Goal: Task Accomplishment & Management: Manage account settings

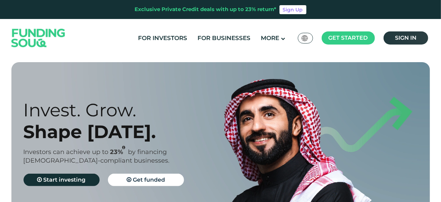
click at [401, 42] on link "Sign in" at bounding box center [406, 37] width 45 height 13
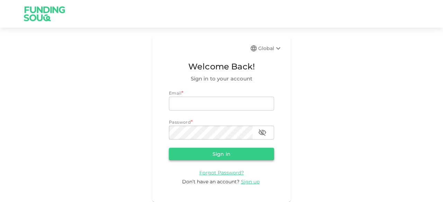
type input "[EMAIL_ADDRESS][DOMAIN_NAME]"
click at [236, 153] on button "Sign in" at bounding box center [221, 154] width 105 height 12
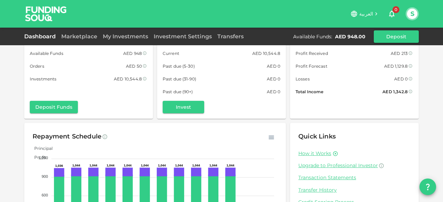
scroll to position [11, 0]
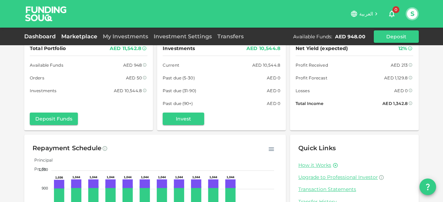
click at [96, 36] on link "Marketplace" at bounding box center [79, 36] width 42 height 7
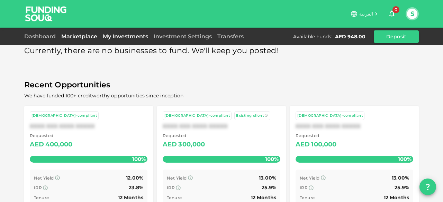
click at [121, 36] on link "My Investments" at bounding box center [125, 36] width 51 height 7
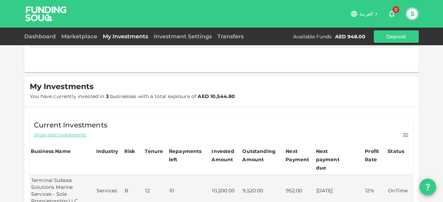
scroll to position [155, 0]
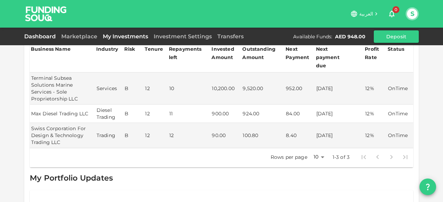
click at [46, 38] on link "Dashboard" at bounding box center [41, 36] width 34 height 7
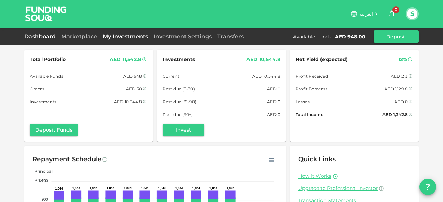
click at [127, 36] on link "My Investments" at bounding box center [125, 36] width 51 height 7
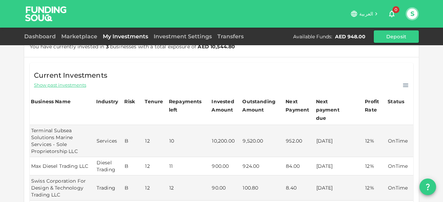
scroll to position [35, 0]
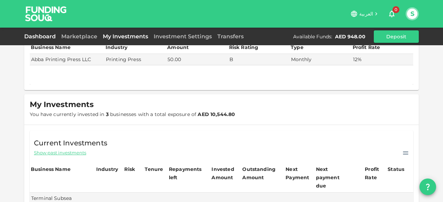
click at [40, 36] on link "Dashboard" at bounding box center [41, 36] width 34 height 7
